Goal: Transaction & Acquisition: Subscribe to service/newsletter

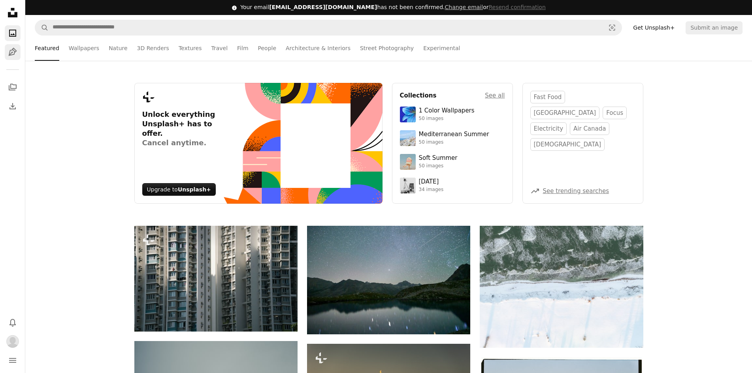
click at [15, 54] on icon "Pen Tool" at bounding box center [12, 51] width 9 height 9
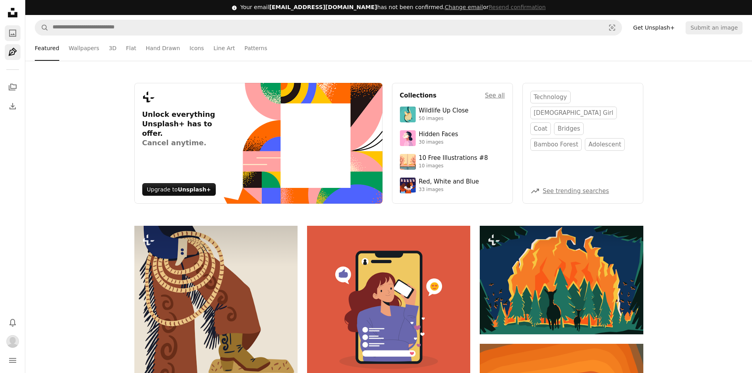
click at [13, 28] on link "A photo" at bounding box center [13, 33] width 16 height 16
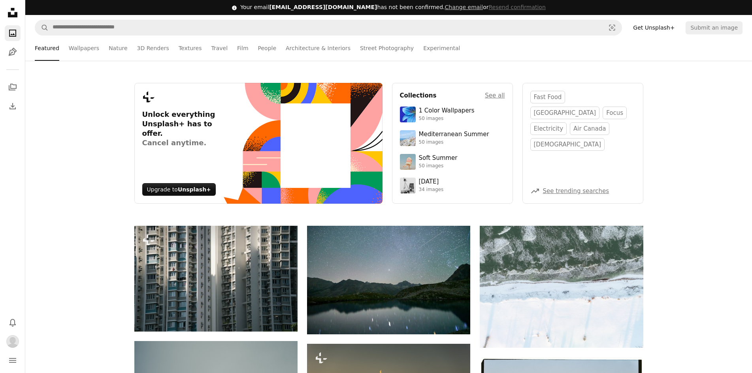
click at [9, 18] on icon "Unsplash logo Unsplash Home" at bounding box center [13, 13] width 16 height 16
click at [13, 102] on icon "Download" at bounding box center [12, 106] width 9 height 9
click at [12, 366] on button "navigation menu" at bounding box center [13, 361] width 16 height 16
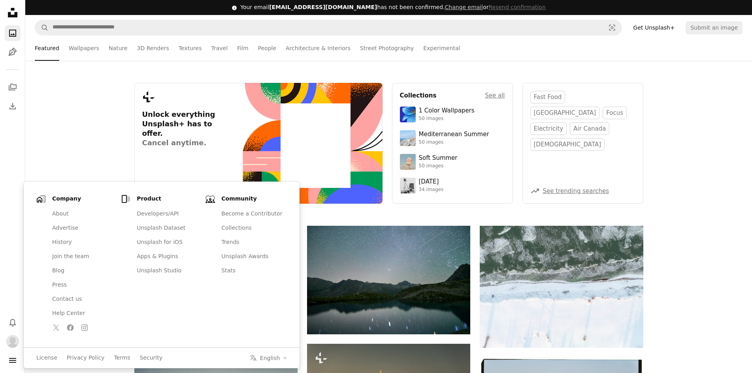
click at [90, 132] on div "Plus sign for Unsplash+ Unlock everything Unsplash+ has to offer. Cancel anytim…" at bounding box center [388, 143] width 727 height 121
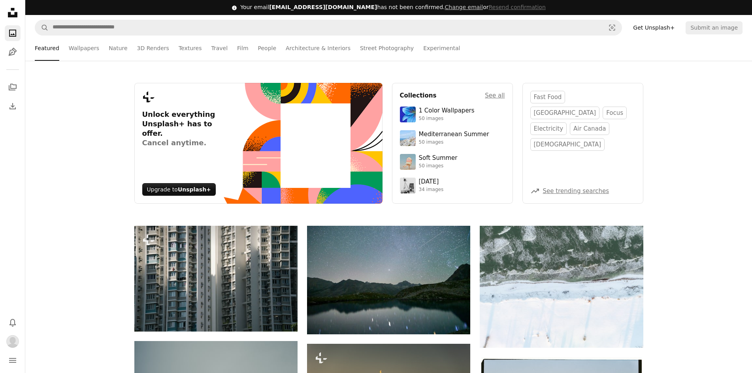
click at [661, 29] on link "Get Unsplash+" at bounding box center [653, 27] width 51 height 13
click at [548, 145] on section "fast food hangzhou focus electricity air canada baptism A trend sign See trendi…" at bounding box center [582, 143] width 121 height 121
click at [183, 185] on div "Upgrade to Unsplash+" at bounding box center [178, 189] width 73 height 13
